Goal: Find contact information: Find contact information

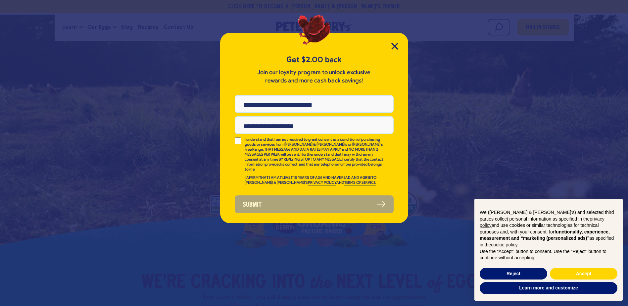
click at [389, 45] on div "Get $2.00 back Join our loyalty program to unlock exclusive rewards and more ca…" at bounding box center [314, 128] width 188 height 190
click at [392, 47] on icon "Close Modal" at bounding box center [394, 46] width 7 height 7
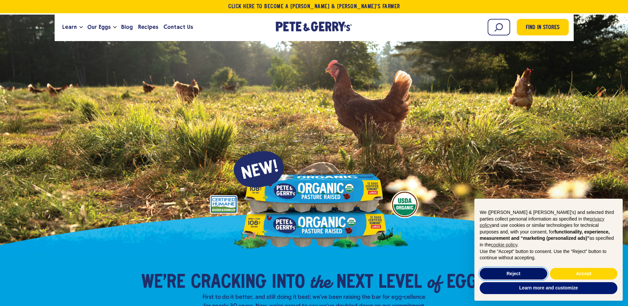
click at [516, 272] on button "Reject" at bounding box center [514, 274] width 68 height 12
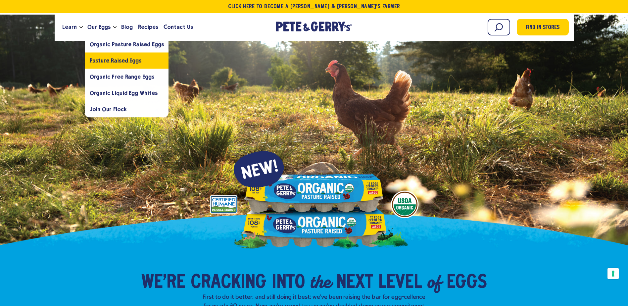
click at [100, 61] on span "Pasture Raised Eggs" at bounding box center [116, 60] width 52 height 6
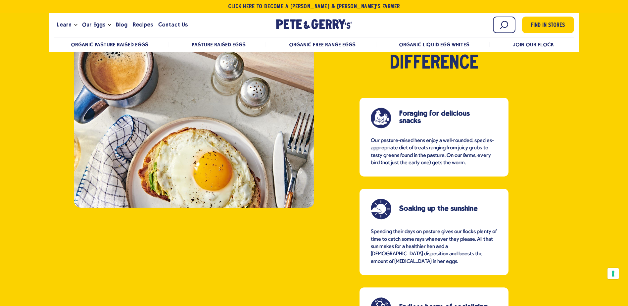
scroll to position [399, 0]
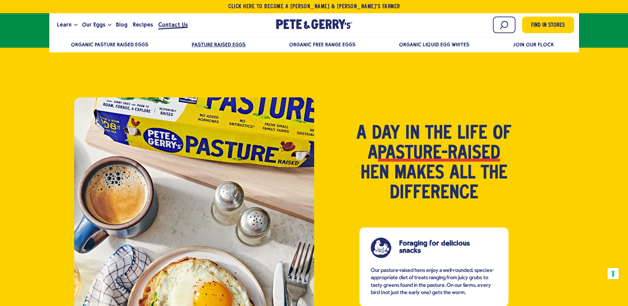
click at [180, 25] on span "Contact Us" at bounding box center [172, 25] width 29 height 8
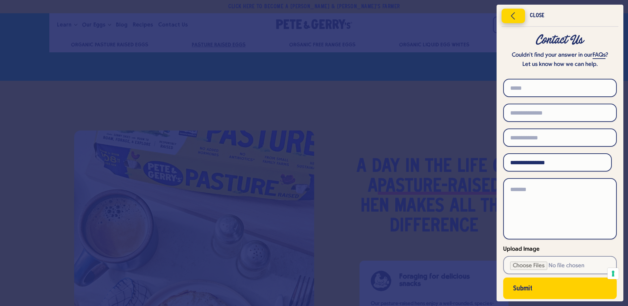
click at [514, 17] on icon "Close menu" at bounding box center [513, 16] width 17 height 10
